Goal: Task Accomplishment & Management: Use online tool/utility

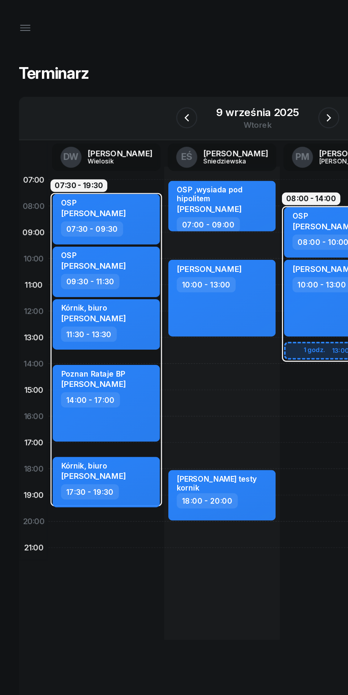
click at [221, 78] on icon "button" at bounding box center [222, 79] width 3 height 5
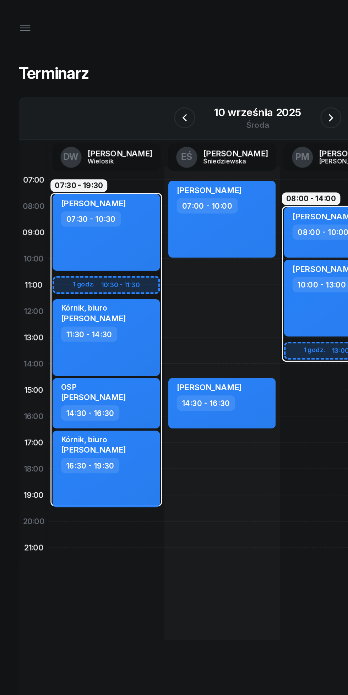
click at [223, 80] on icon "button" at bounding box center [223, 79] width 9 height 9
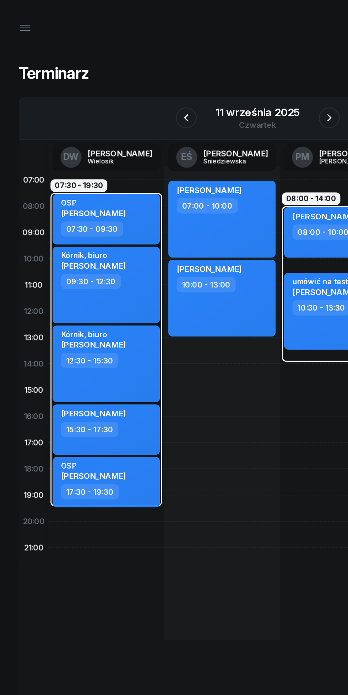
click at [119, 77] on div at bounding box center [126, 79] width 14 height 14
click at [128, 82] on icon "button" at bounding box center [125, 79] width 9 height 9
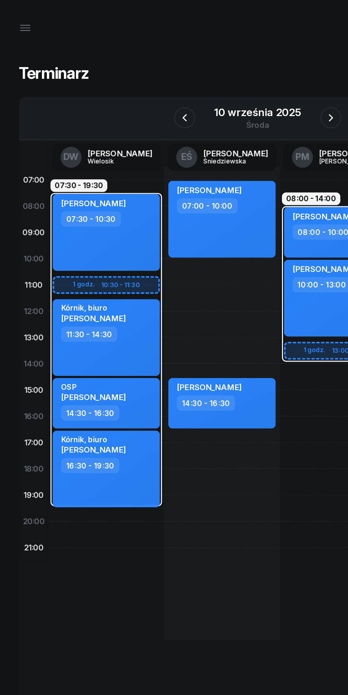
click at [130, 303] on div "[PERSON_NAME] 07:00 - 10:00 kursant odwołał ??? Do potwierdzenia [PERSON_NAME] …" at bounding box center [150, 273] width 78 height 320
select select "17"
select select "19"
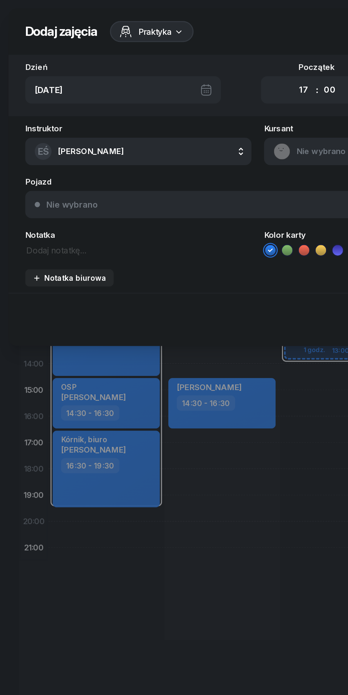
click at [79, 171] on textarea at bounding box center [93, 168] width 153 height 9
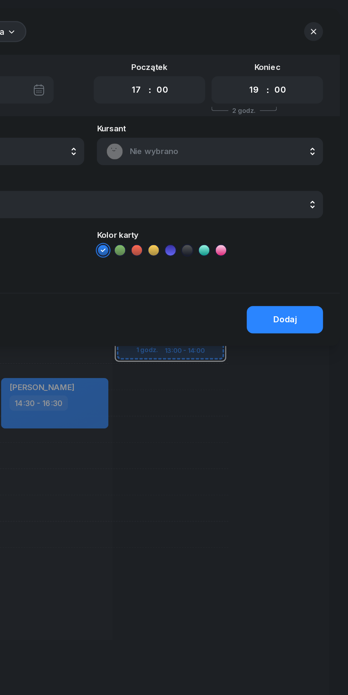
type textarea "[PERSON_NAME]"
click at [307, 218] on div "Dodaj" at bounding box center [305, 215] width 16 height 9
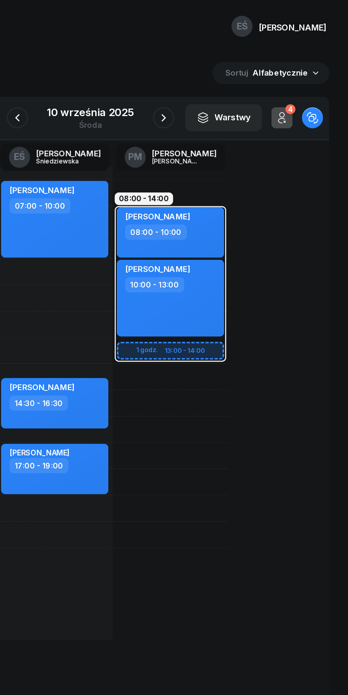
click at [128, 75] on button "button" at bounding box center [125, 79] width 14 height 14
